Goal: Information Seeking & Learning: Learn about a topic

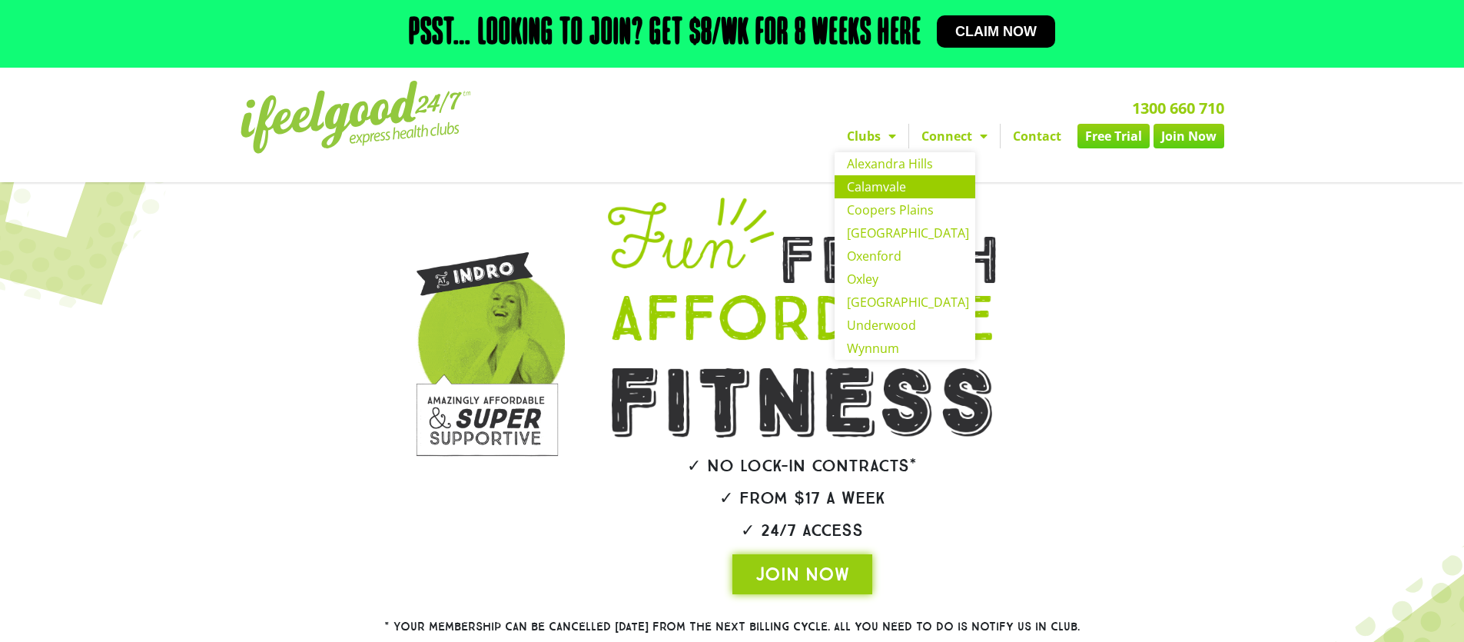
click at [892, 184] on link "Calamvale" at bounding box center [904, 186] width 141 height 23
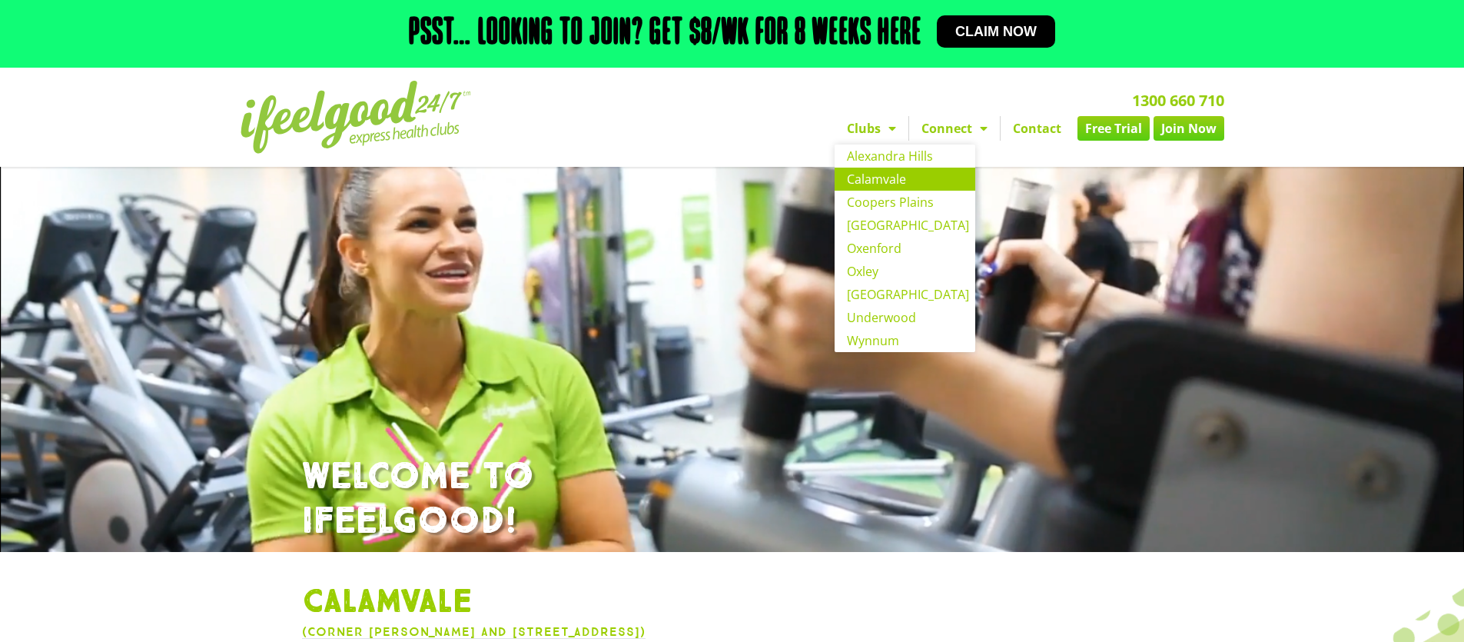
click at [893, 128] on span "Menu" at bounding box center [888, 128] width 15 height 28
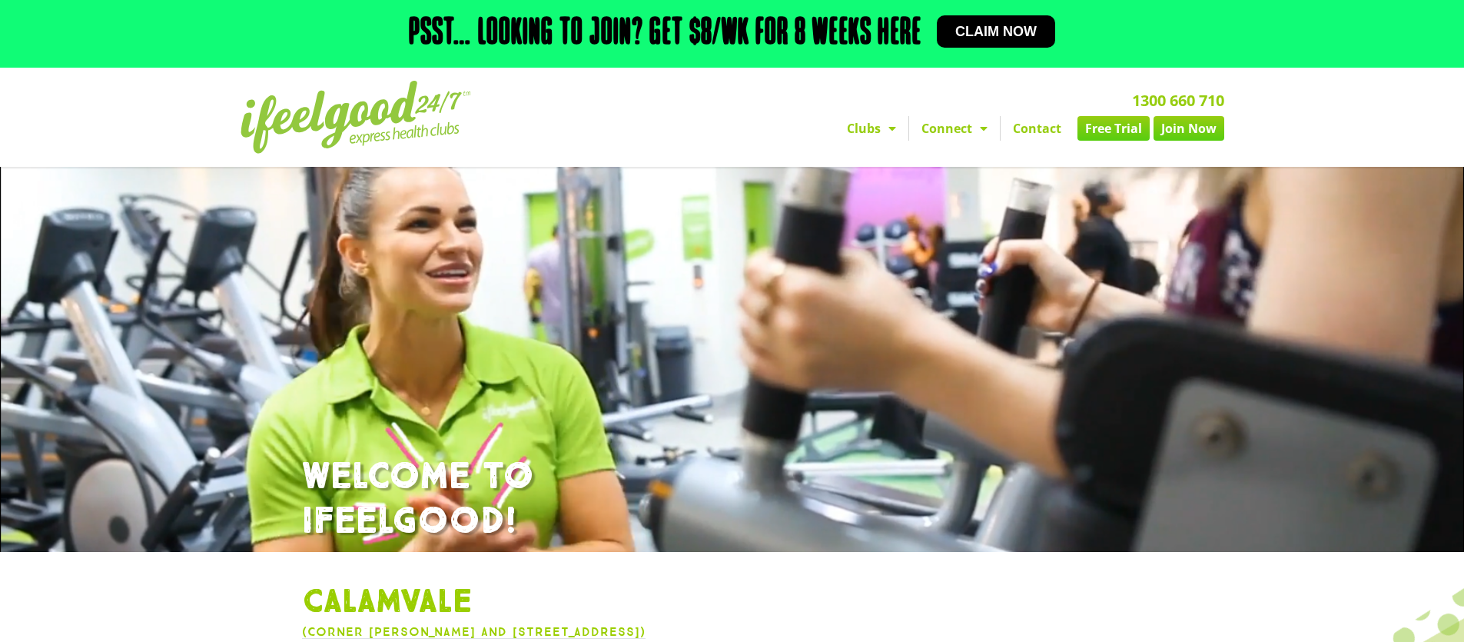
click at [892, 128] on span "Menu" at bounding box center [888, 128] width 15 height 28
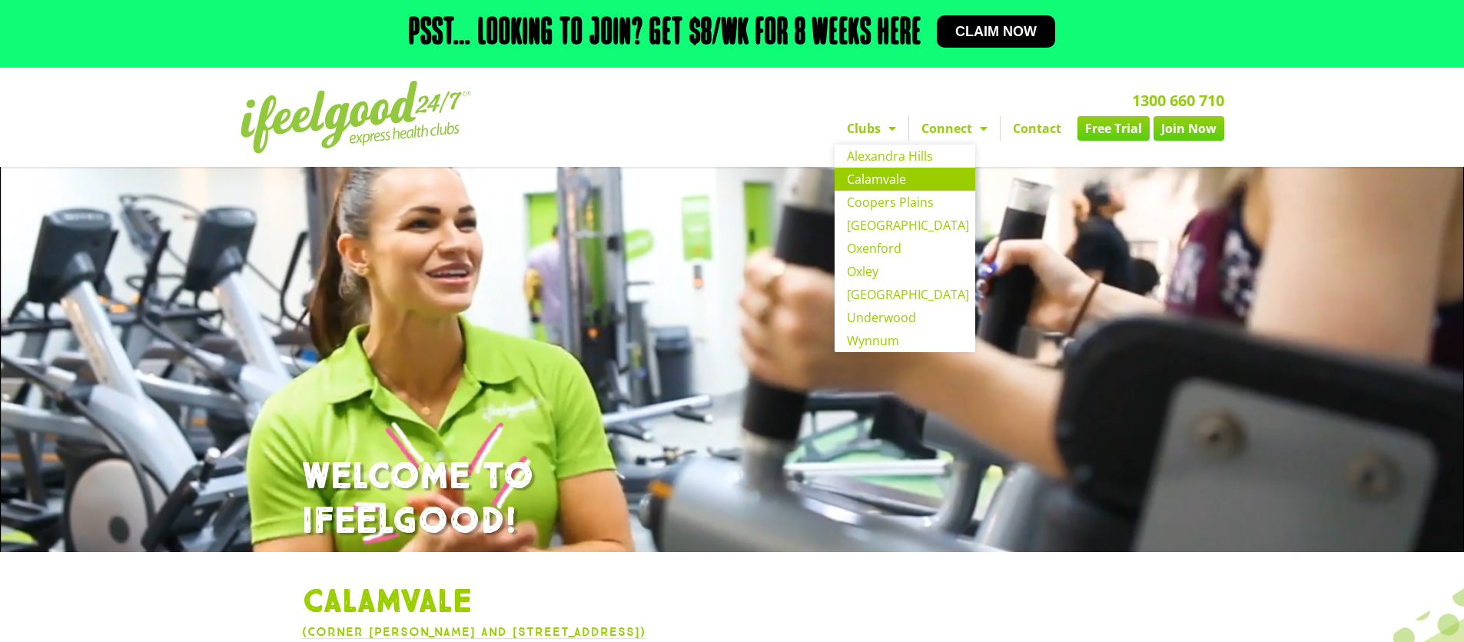
click at [648, 131] on nav "Clubs Alexandra Hills Calamvale Coopers Plains Middle Park Oxenford Oxley Park …" at bounding box center [907, 128] width 634 height 25
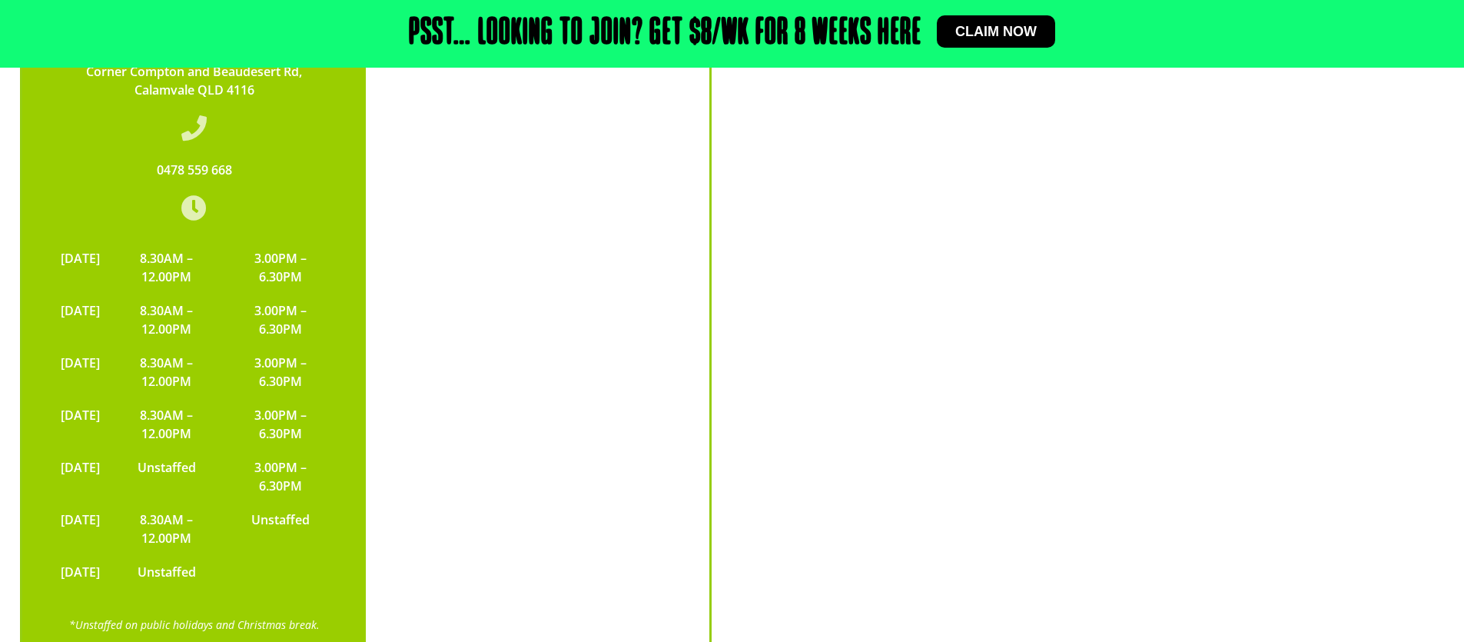
scroll to position [3685, 0]
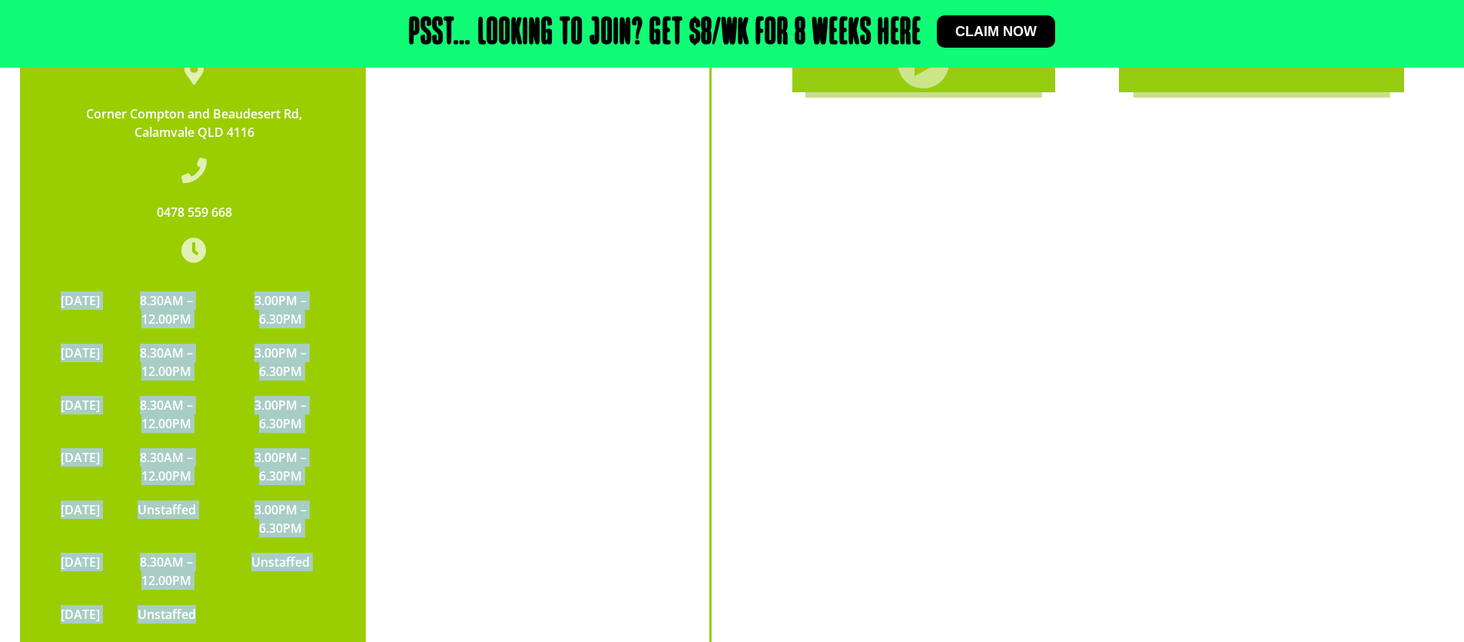
drag, startPoint x: 235, startPoint y: 460, endPoint x: 52, endPoint y: 231, distance: 293.0
click at [53, 284] on tbody "MONDAY 8.30AM – 12.00PM 3.00PM – 6.30PM TUESDAY 8.30AM – 12.00PM 3.00PM – 6.30P…" at bounding box center [194, 457] width 282 height 347
copy div "MONDAY 8.30AM – 12.00PM 3.00PM – 6.30PM TUESDAY 8.30AM – 12.00PM 3.00PM – 6.30P…"
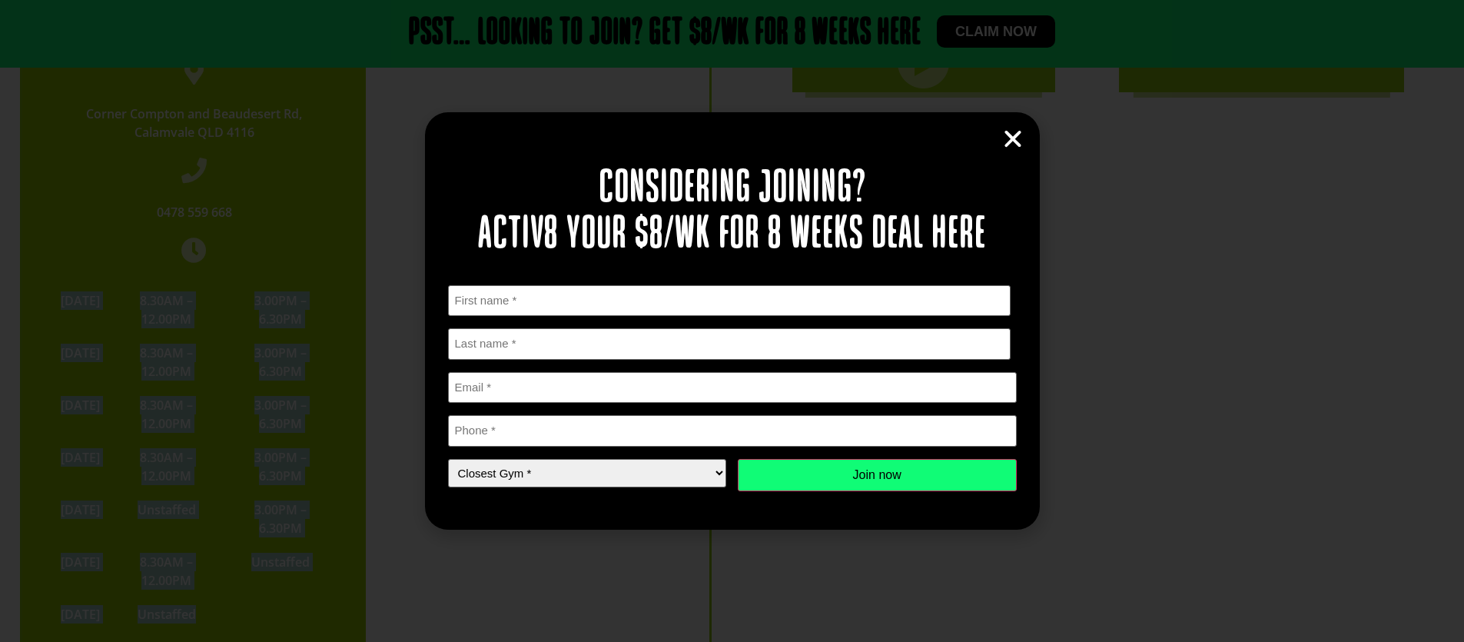
click at [1007, 143] on icon "Close" at bounding box center [1012, 139] width 23 height 23
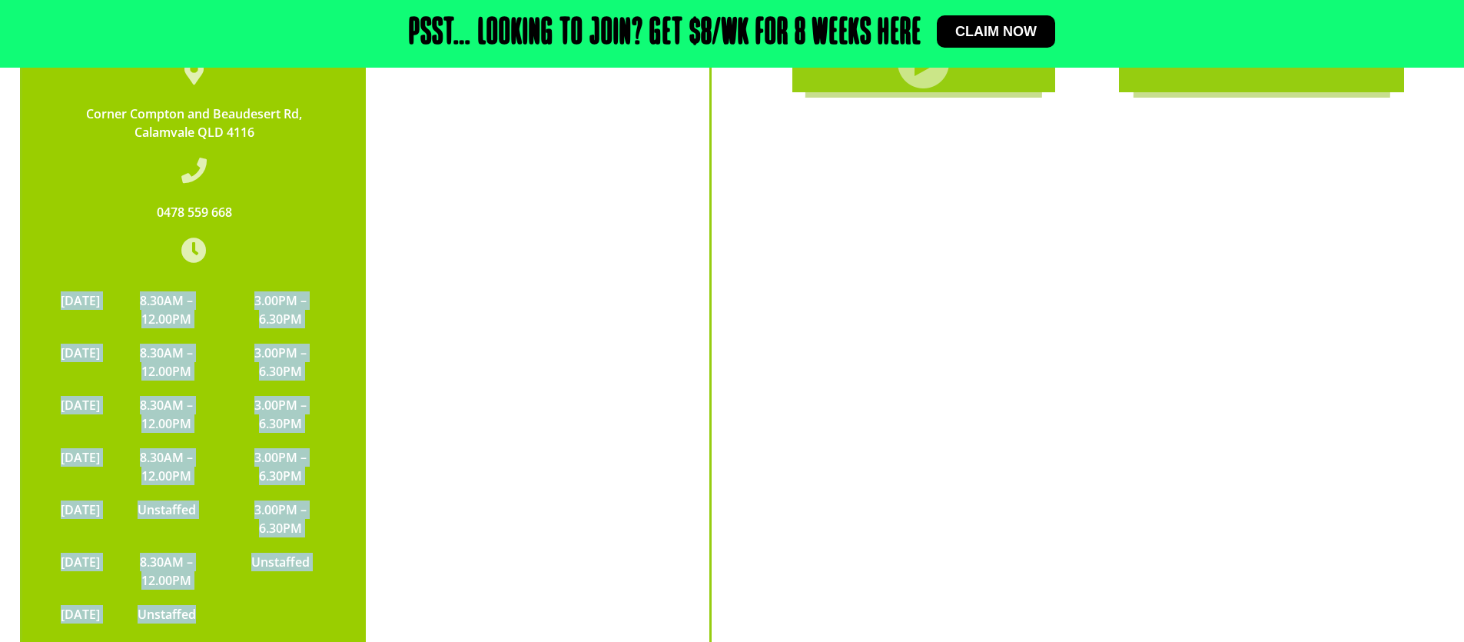
copy div "MONDAY 8.30AM – 12.00PM 3.00PM – 6.30PM TUESDAY 8.30AM – 12.00PM 3.00PM – 6.30P…"
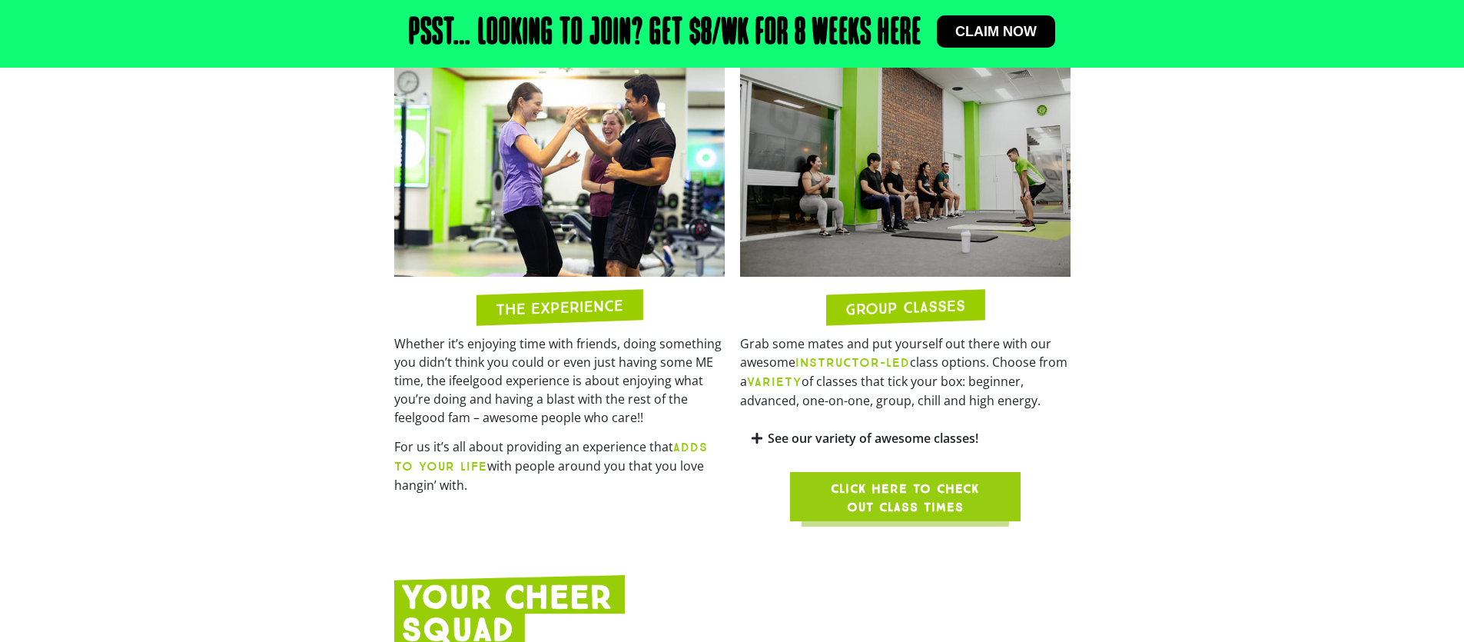
scroll to position [1361, 0]
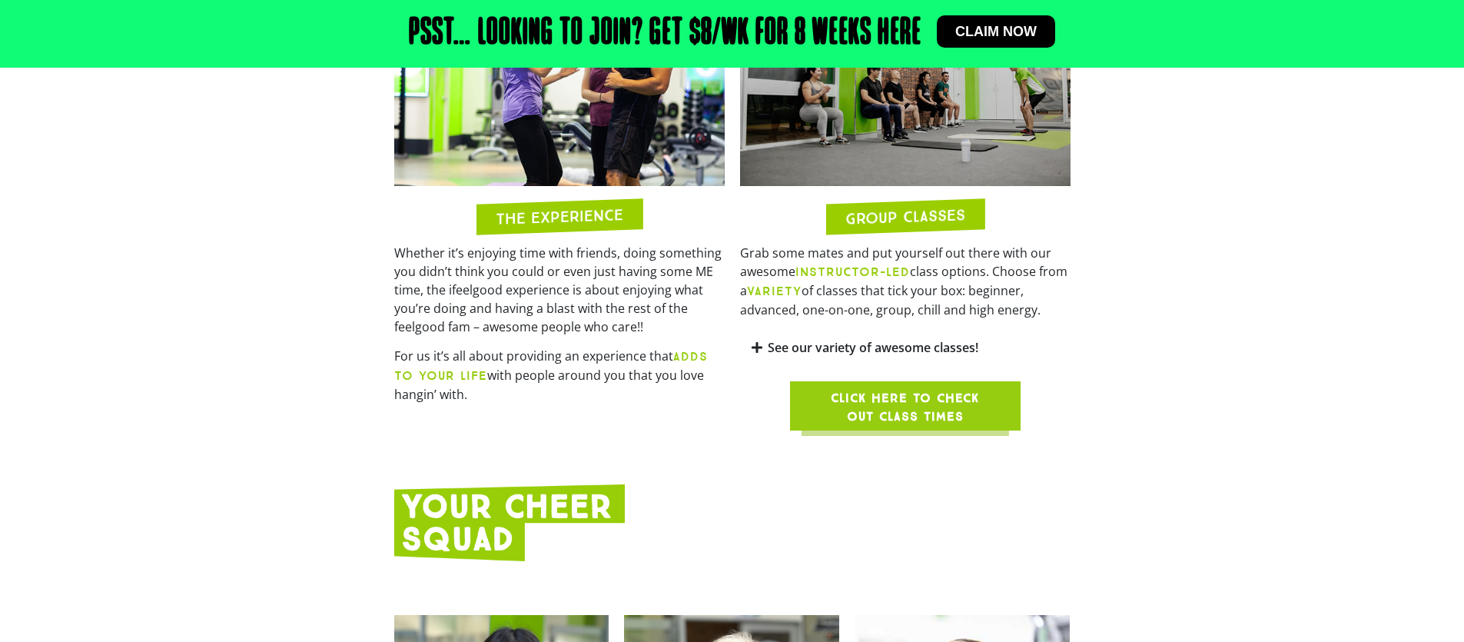
click at [904, 389] on span "Click here to check out class times" at bounding box center [905, 407] width 157 height 37
click at [941, 381] on link "Click here to check out class times" at bounding box center [905, 405] width 231 height 49
